Goal: Check status: Check status

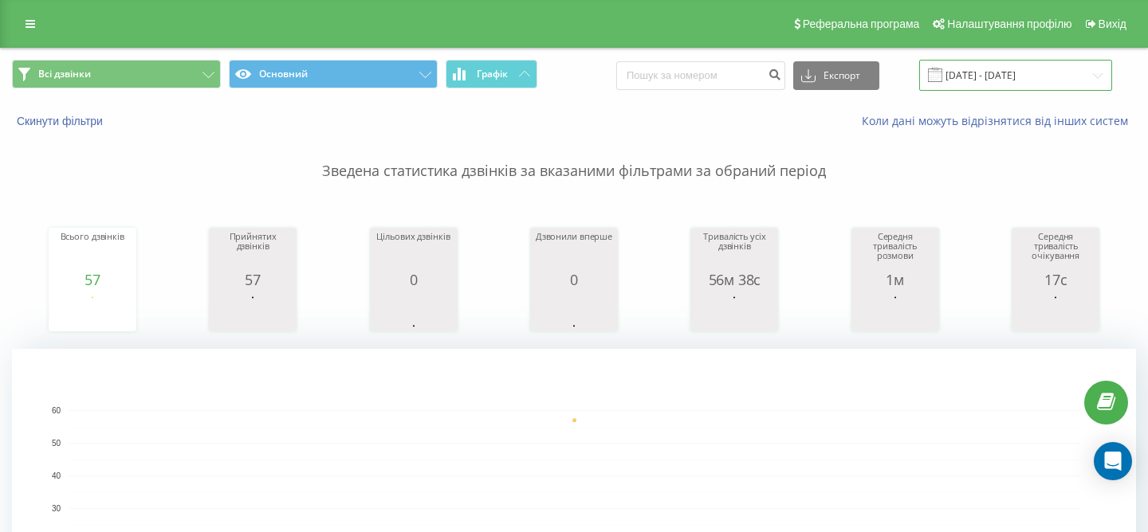
click at [985, 75] on input "[DATE] - [DATE]" at bounding box center [1015, 75] width 193 height 31
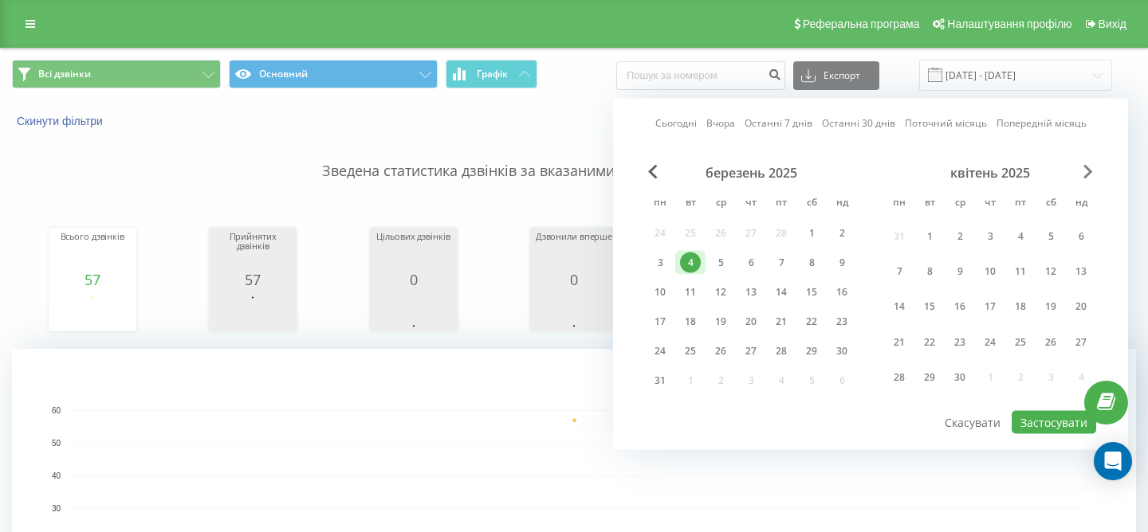
click at [1083, 174] on span "Next Month" at bounding box center [1088, 172] width 10 height 14
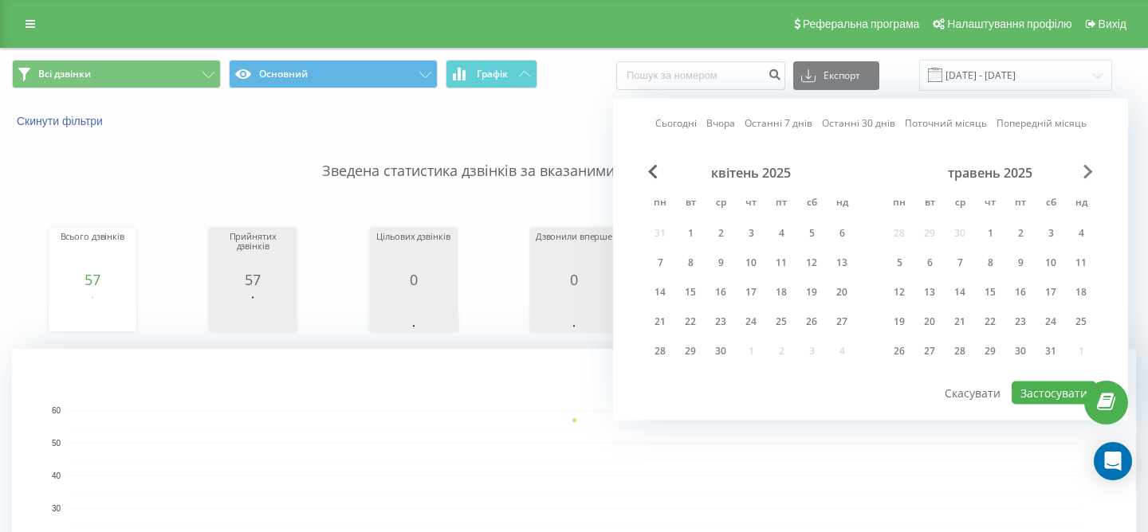
click at [1083, 174] on span "Next Month" at bounding box center [1088, 172] width 10 height 14
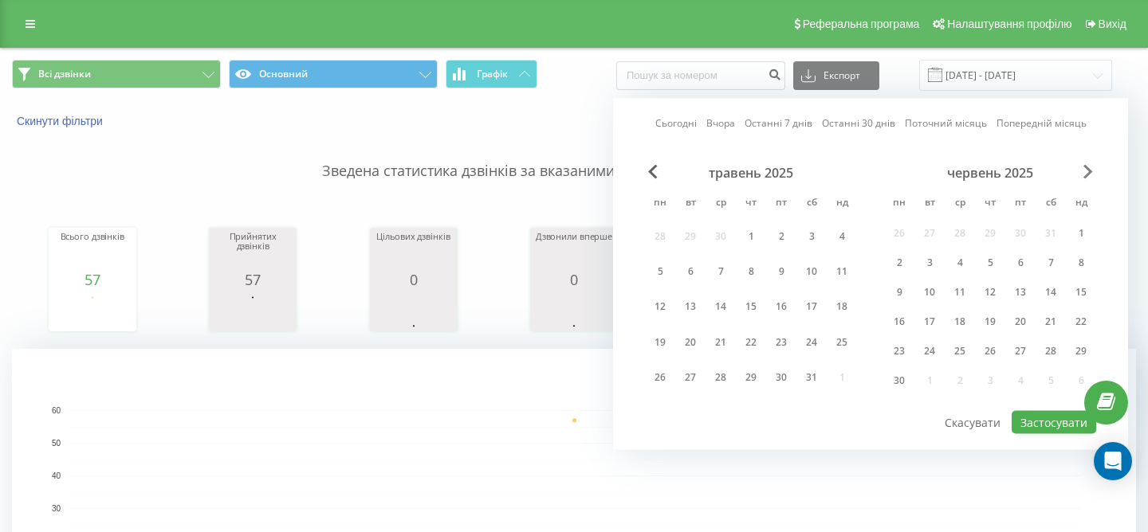
click at [1083, 174] on span "Next Month" at bounding box center [1088, 172] width 10 height 14
click at [1085, 170] on span "Next Month" at bounding box center [1088, 172] width 10 height 14
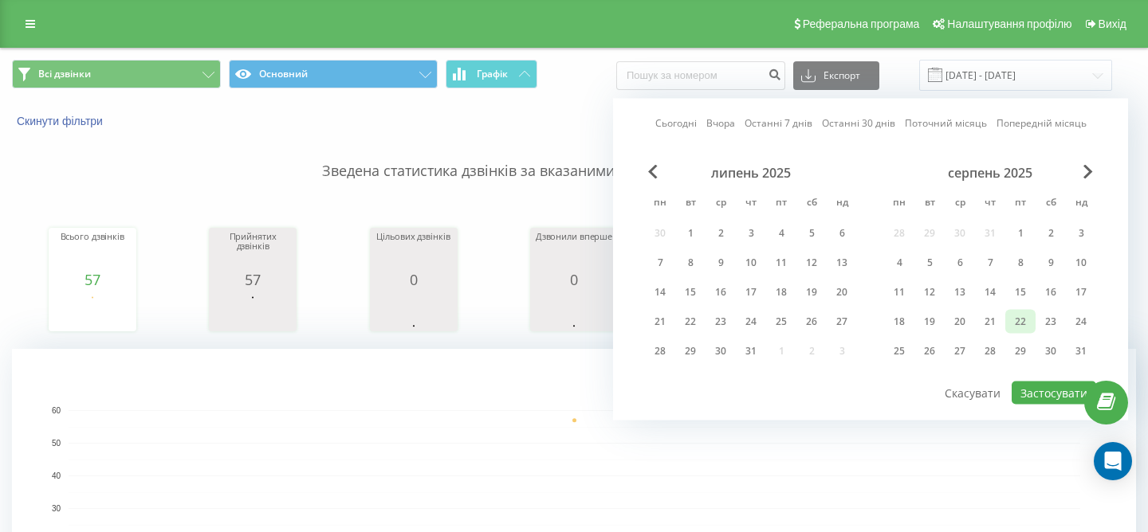
click at [1010, 321] on div "22" at bounding box center [1020, 322] width 21 height 21
click at [1056, 392] on button "Застосувати" at bounding box center [1053, 393] width 84 height 23
type input "[DATE] - [DATE]"
